Goal: Task Accomplishment & Management: Manage account settings

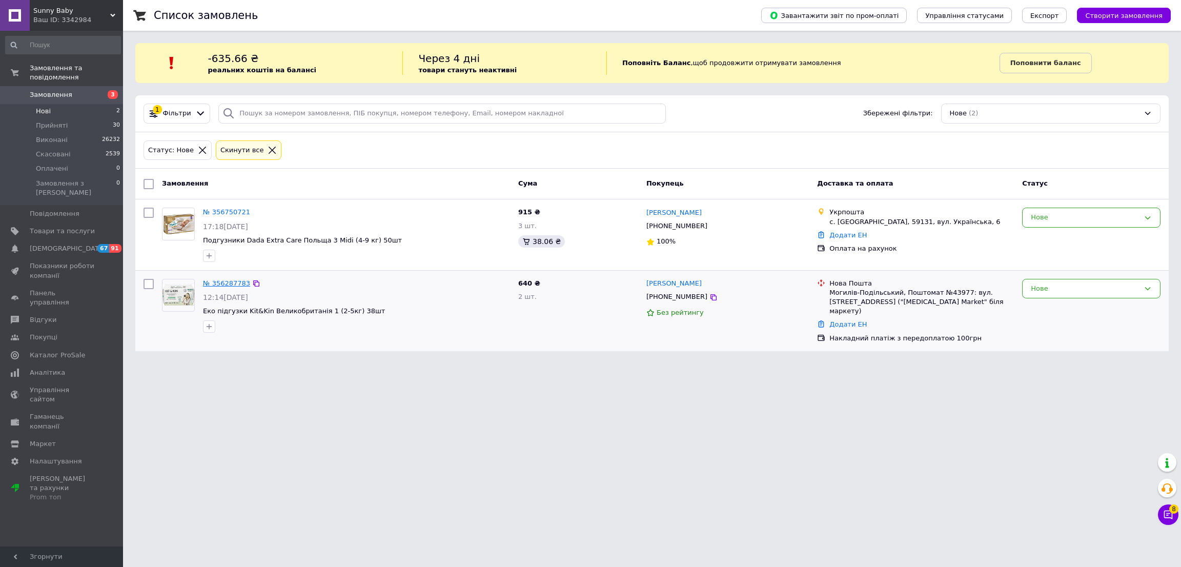
click at [237, 285] on link "№ 356287783" at bounding box center [226, 283] width 47 height 8
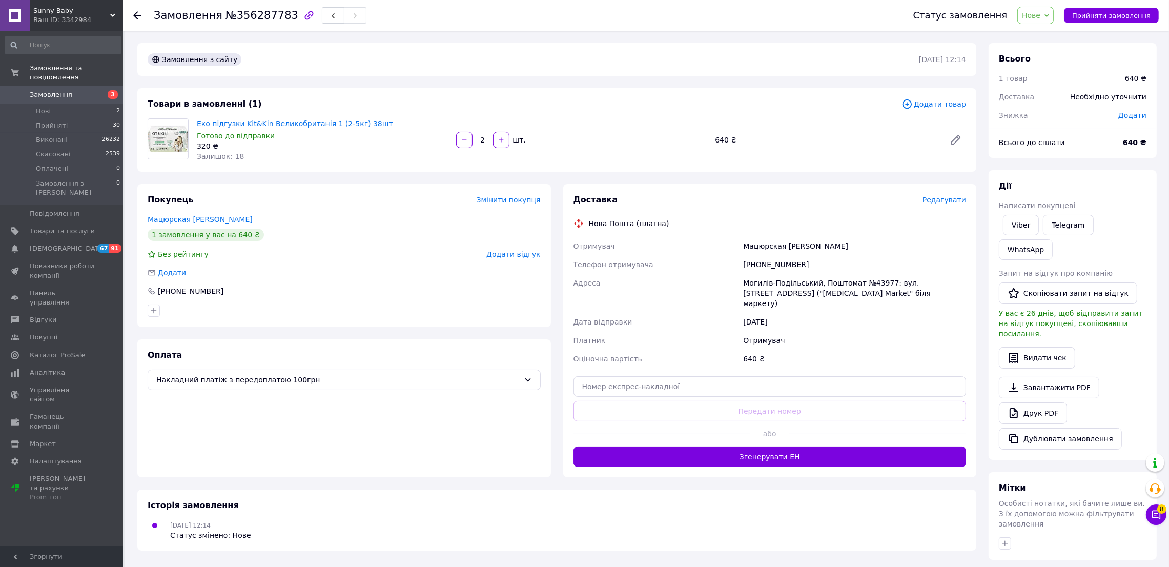
click at [941, 197] on span "Редагувати" at bounding box center [945, 200] width 44 height 8
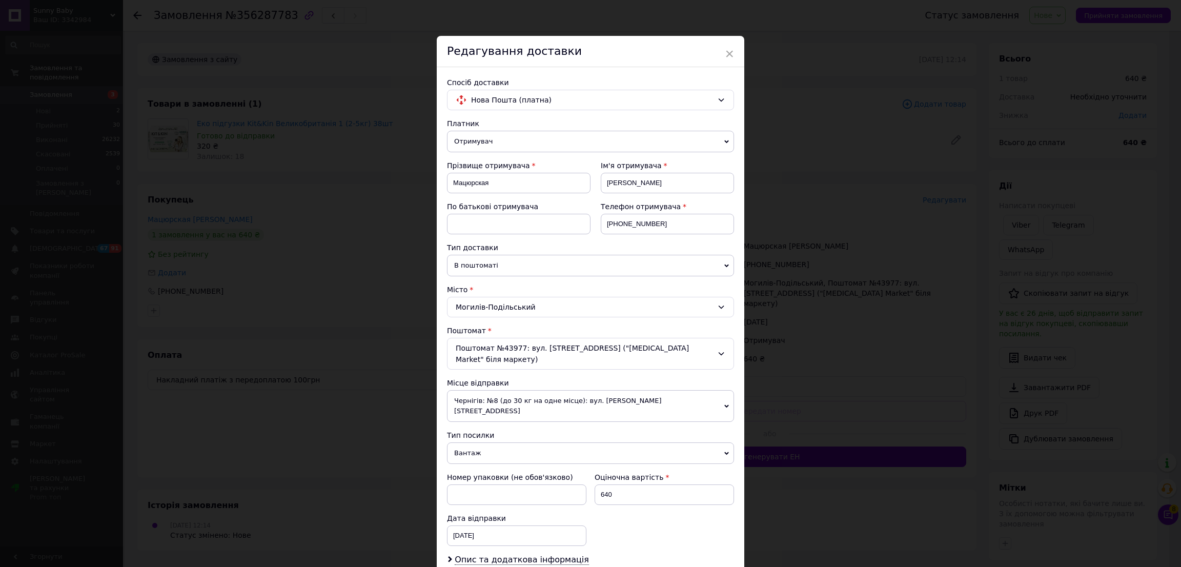
scroll to position [134, 0]
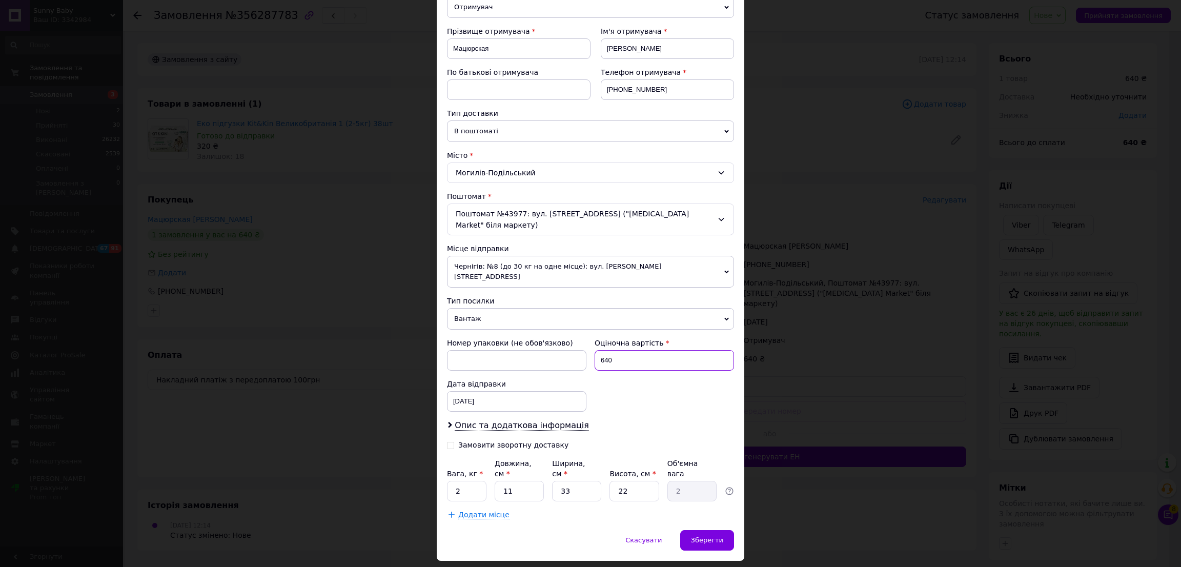
click at [652, 350] on input "640" at bounding box center [664, 360] width 139 height 21
type input "500"
click at [464, 481] on input "2" at bounding box center [466, 491] width 39 height 21
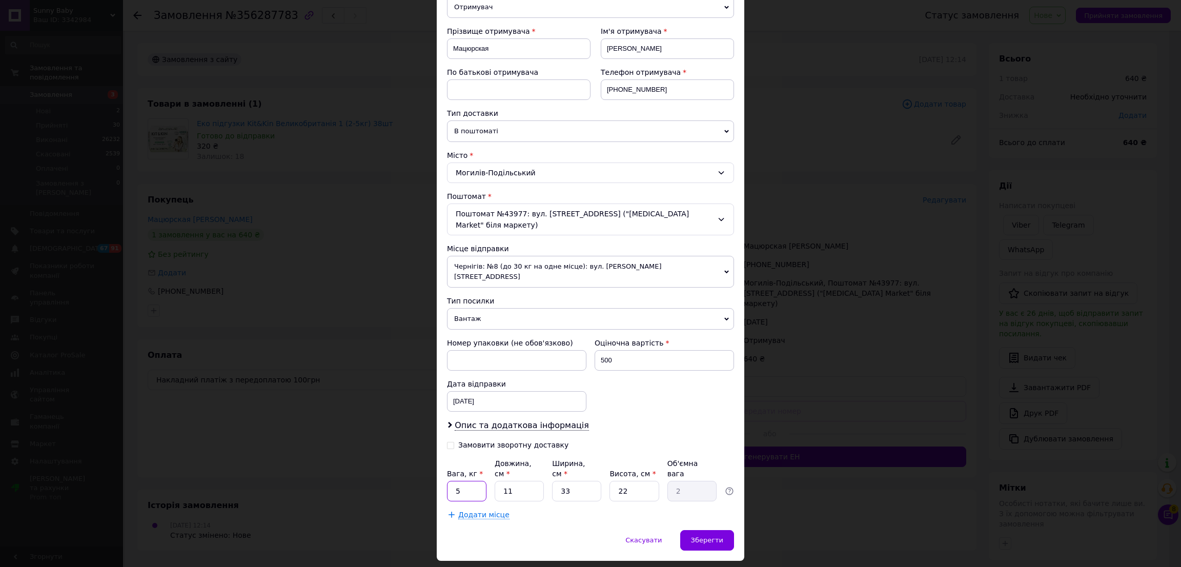
type input "5"
click at [527, 481] on input "11" at bounding box center [519, 491] width 49 height 21
type input "5"
type input "0.91"
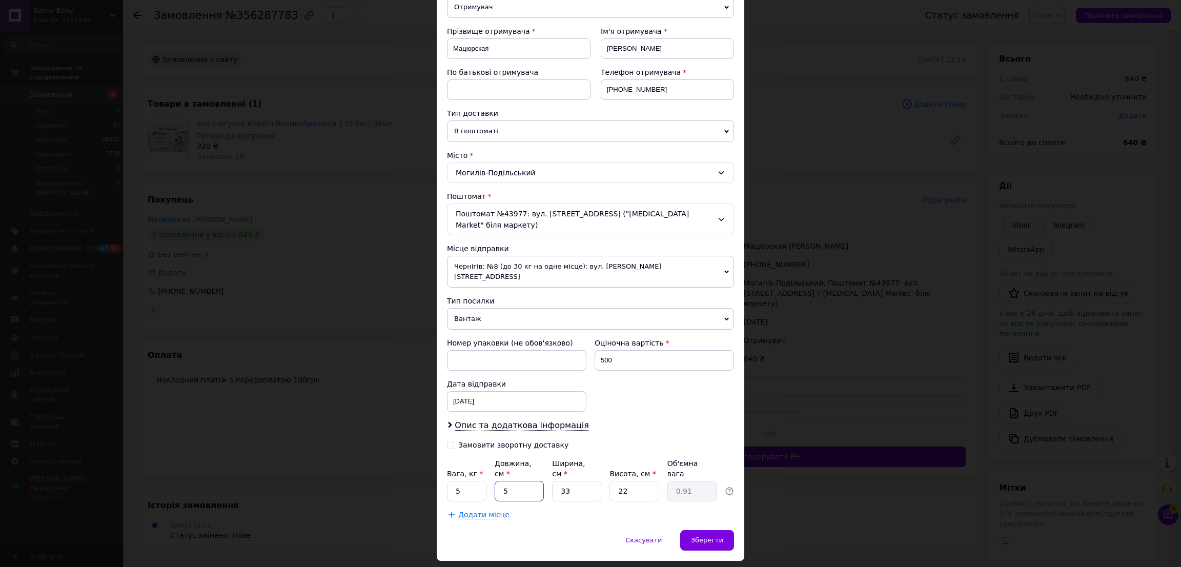
type input "50"
type input "9.07"
type input "50"
click at [576, 481] on input "33" at bounding box center [576, 491] width 49 height 21
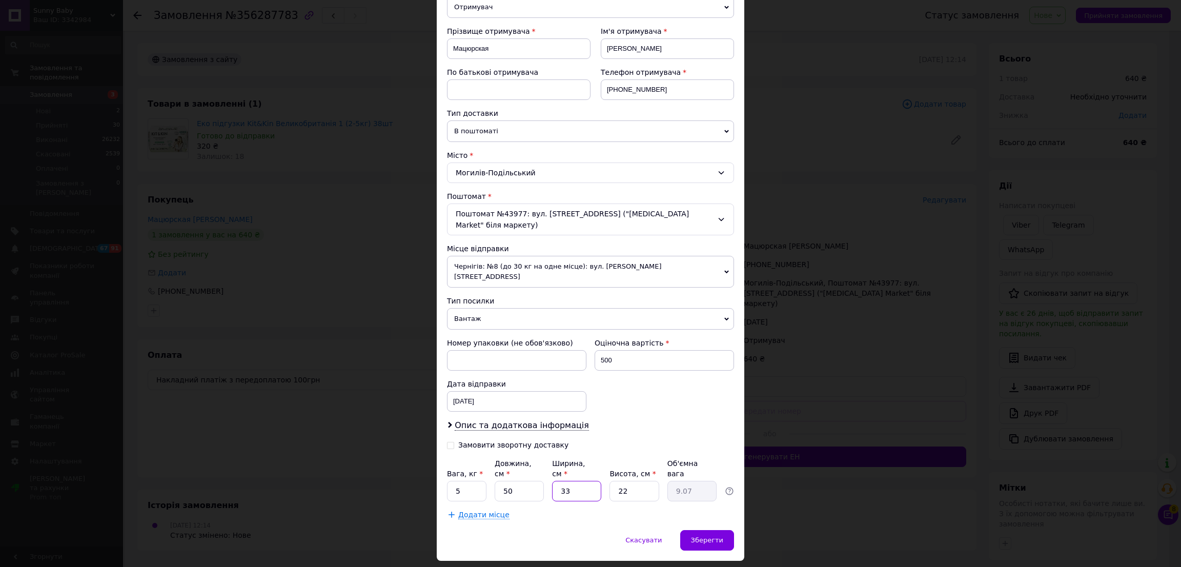
type input "2"
type input "0.55"
type input "20"
type input "5.5"
type input "20"
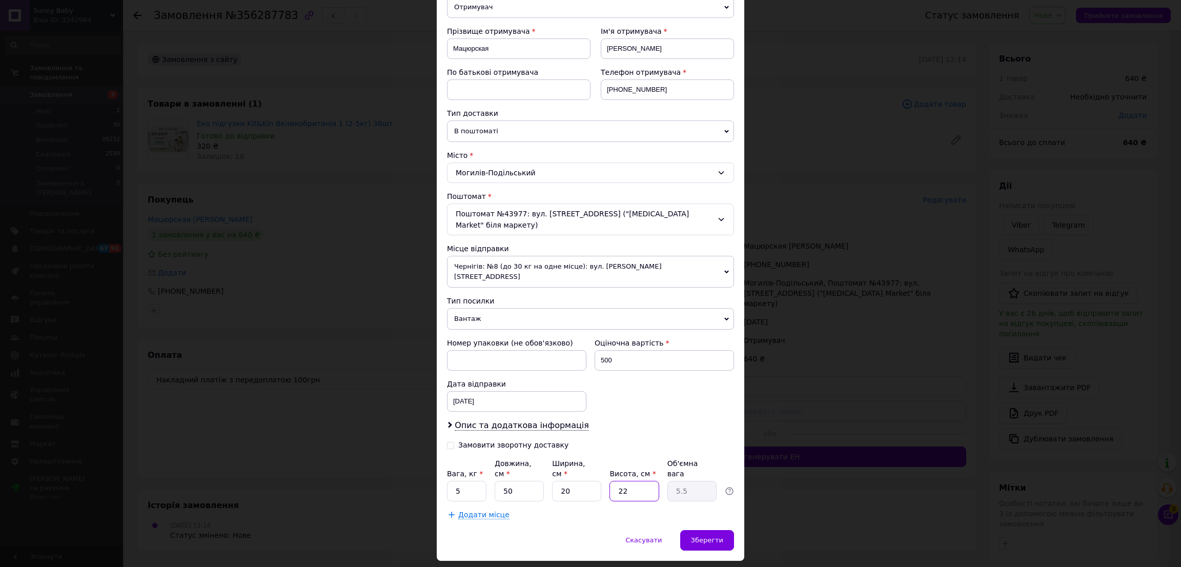
click at [646, 481] on input "22" at bounding box center [633, 491] width 49 height 21
type input "2"
type input "0.5"
type input "20"
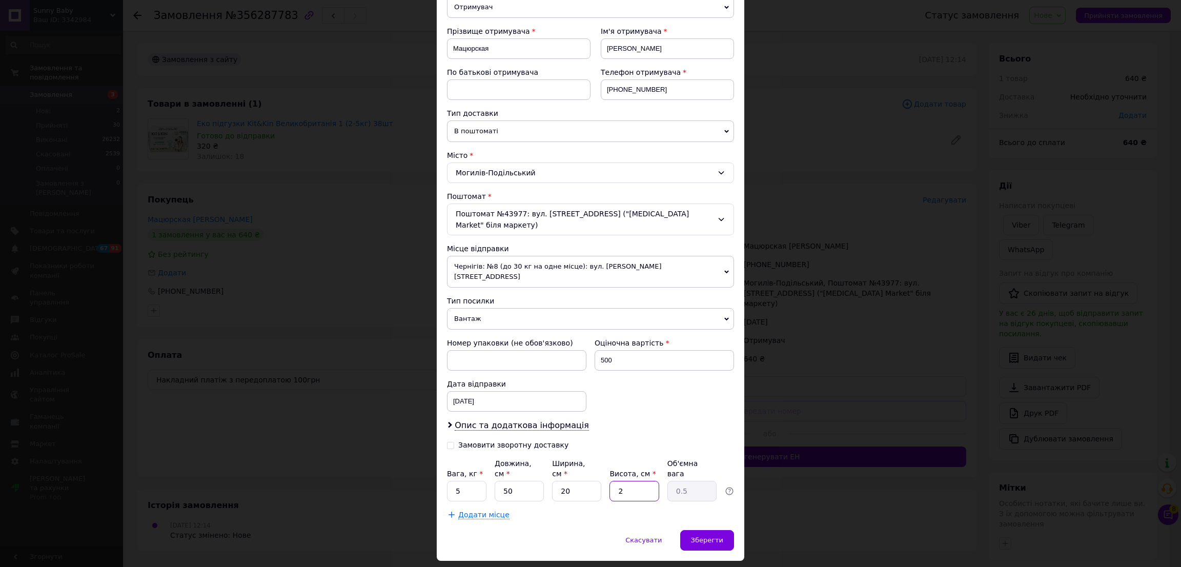
type input "5"
type input "20"
click at [728, 530] on div "Зберегти" at bounding box center [707, 540] width 54 height 21
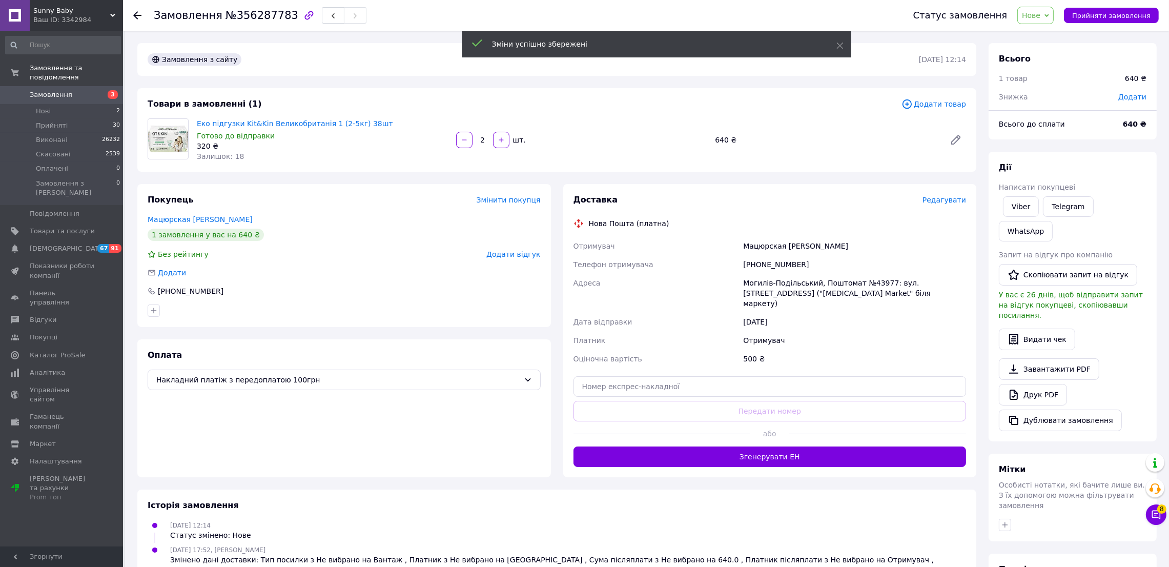
click at [841, 450] on button "Згенерувати ЕН" at bounding box center [770, 456] width 393 height 21
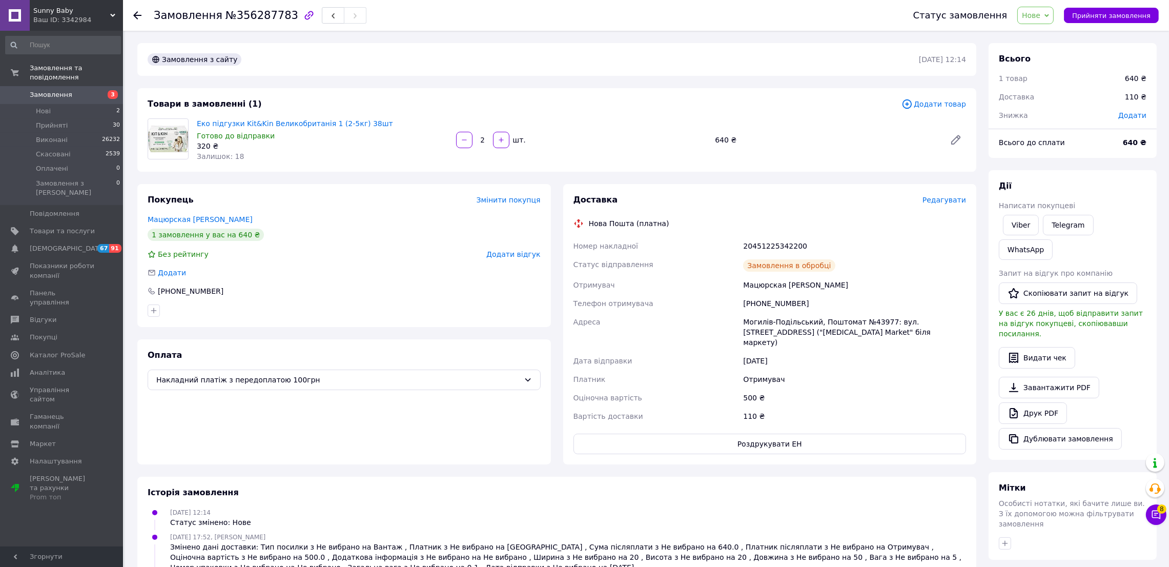
click at [768, 242] on div "20451225342200" at bounding box center [854, 246] width 227 height 18
copy div "20451225342200"
click at [246, 13] on span "№356287783" at bounding box center [262, 15] width 73 height 12
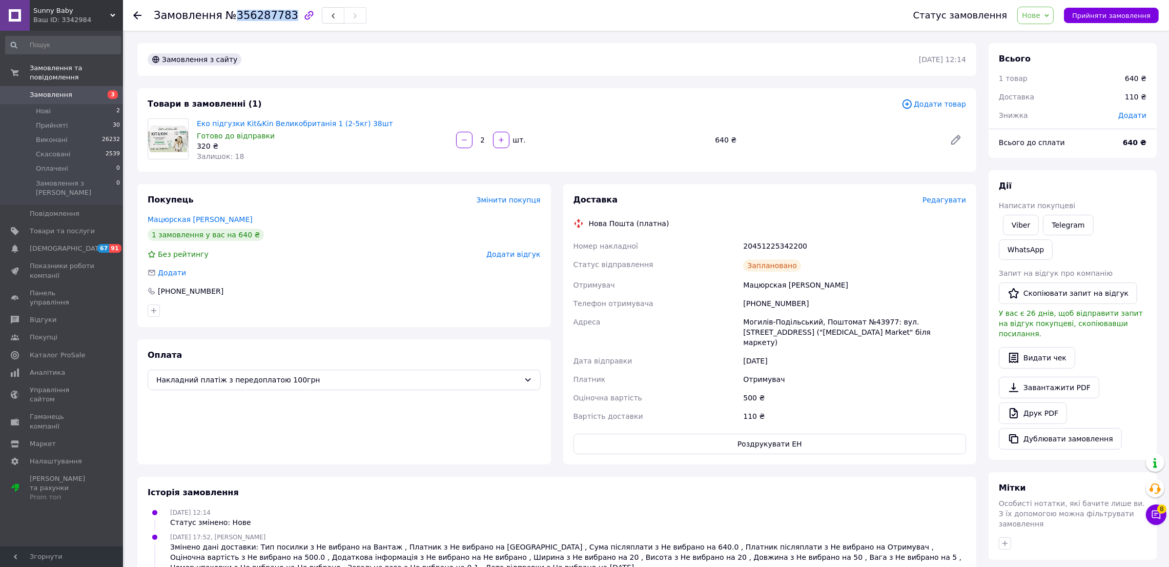
copy span "356287783"
click at [78, 104] on li "Нові 2" at bounding box center [63, 111] width 126 height 14
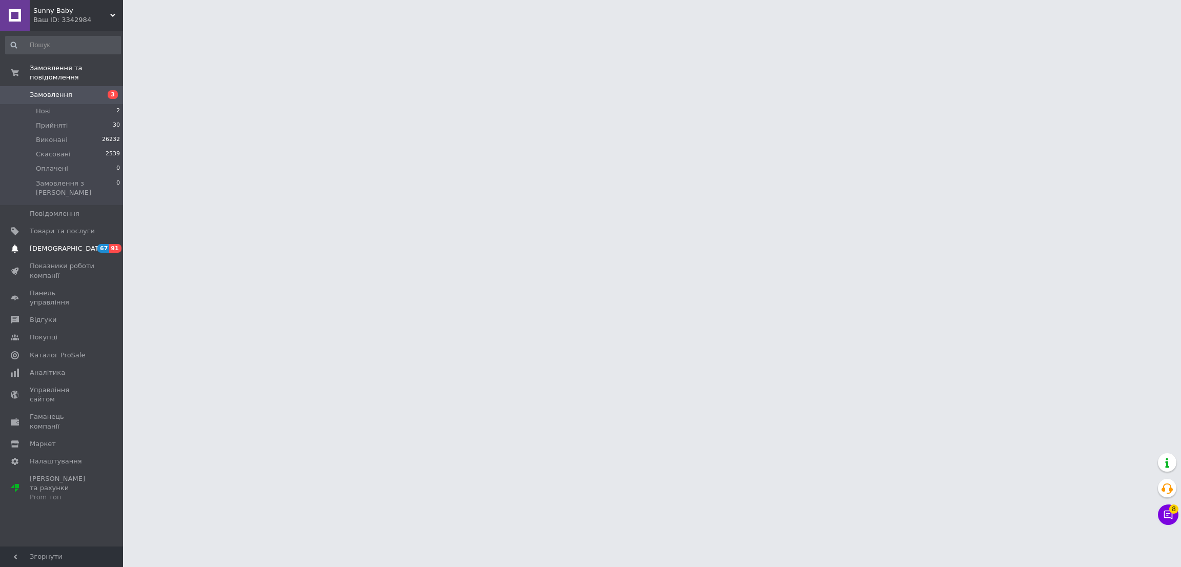
click at [82, 244] on span "[DEMOGRAPHIC_DATA]" at bounding box center [62, 248] width 65 height 9
